Goal: Transaction & Acquisition: Purchase product/service

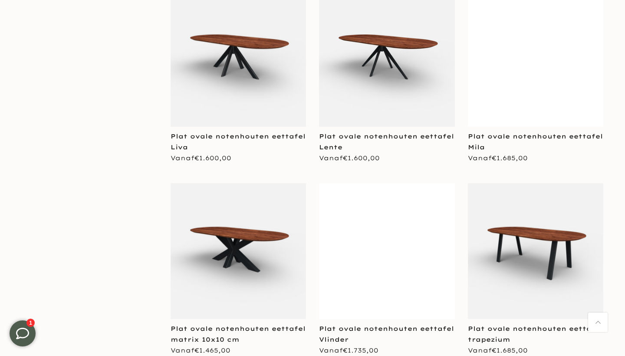
scroll to position [2175, 0]
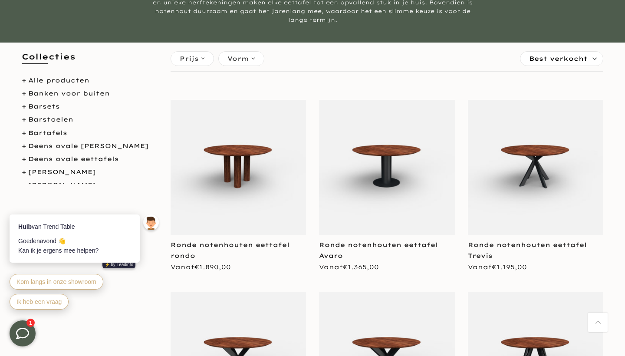
scroll to position [153, 0]
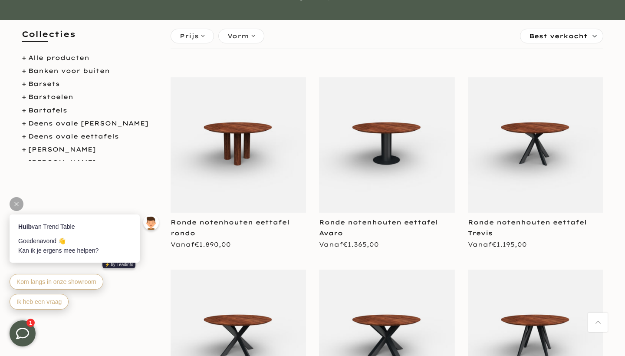
click at [17, 204] on icon at bounding box center [16, 204] width 4 height 4
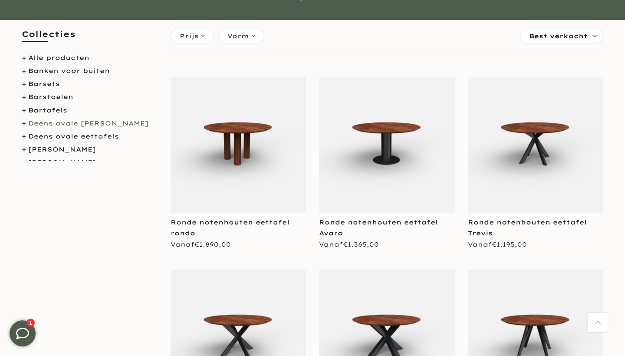
click at [43, 124] on link "Deens ovale douglas tuintafels" at bounding box center [88, 123] width 120 height 8
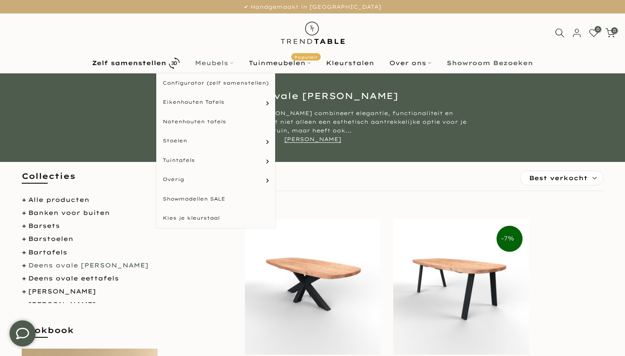
click at [236, 62] on link "Meubels" at bounding box center [215, 63] width 54 height 10
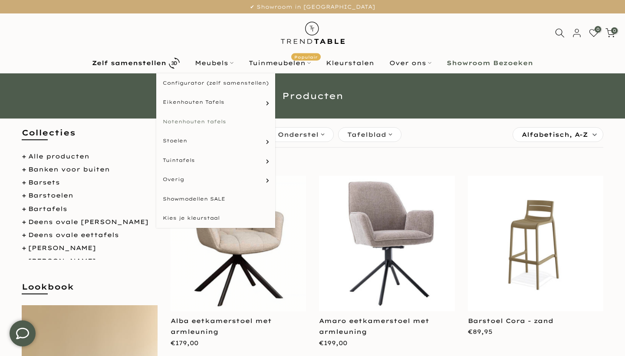
click at [207, 121] on link "Notenhouten tafels" at bounding box center [215, 122] width 119 height 20
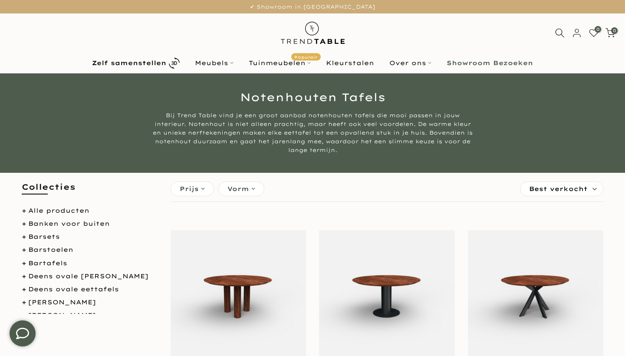
click at [255, 192] on div "Vorm" at bounding box center [241, 189] width 46 height 15
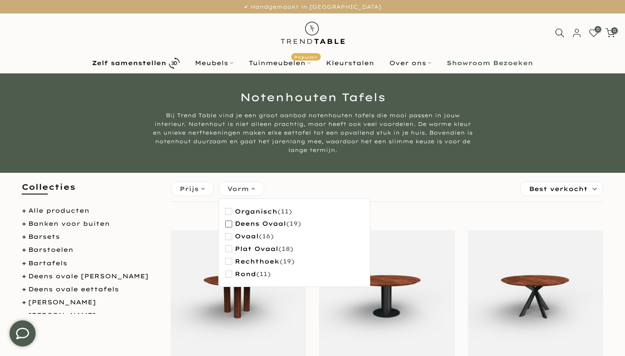
click at [232, 221] on button "deens ovaal (19)" at bounding box center [263, 224] width 76 height 13
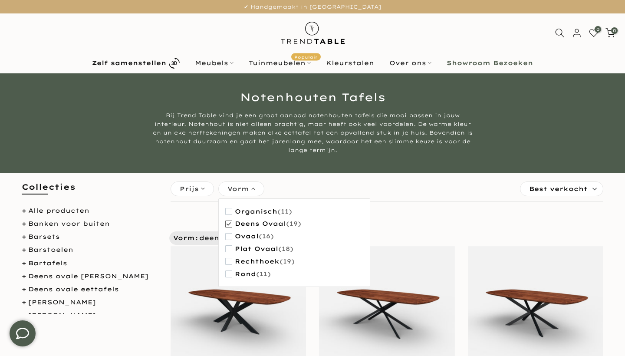
click at [251, 191] on div "Vorm" at bounding box center [241, 189] width 46 height 15
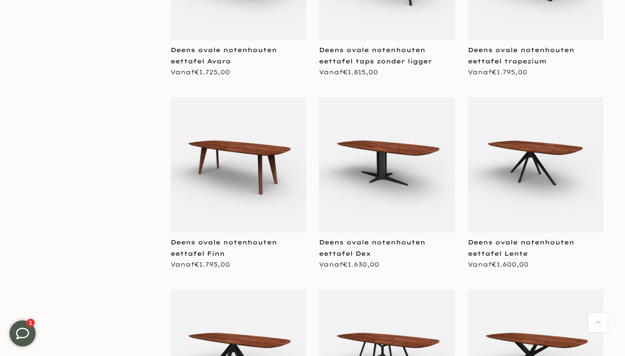
scroll to position [924, 0]
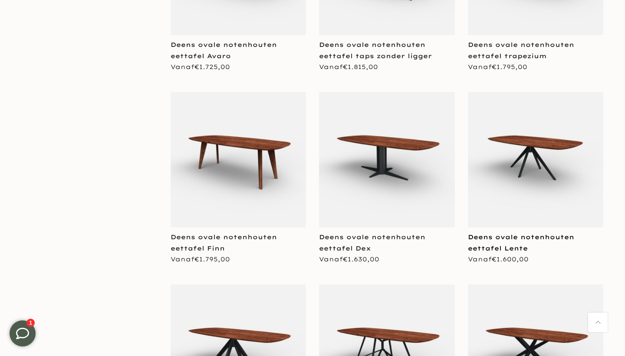
click at [529, 240] on link "Deens ovale notenhouten eettafel Lente" at bounding box center [521, 242] width 106 height 19
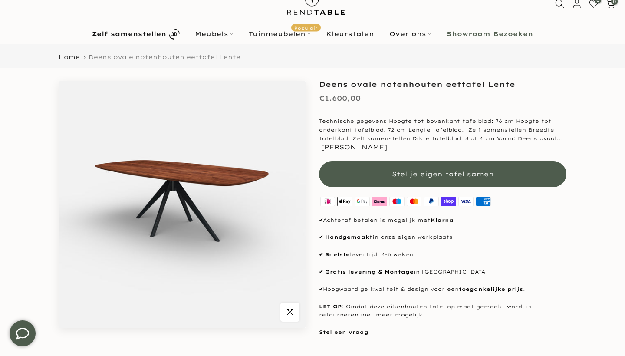
scroll to position [25, 0]
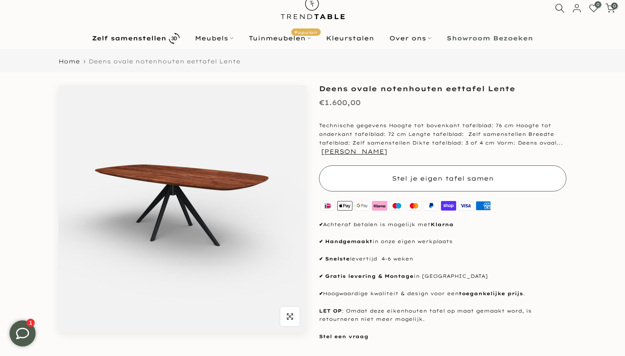
click at [464, 176] on span "Stel je eigen tafel samen" at bounding box center [443, 179] width 102 height 8
